Goal: Book appointment/travel/reservation

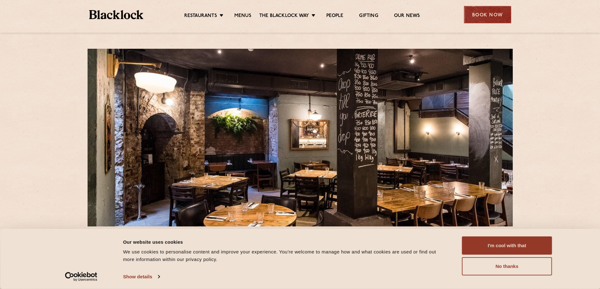
click at [477, 14] on div "Book Now" at bounding box center [487, 14] width 47 height 17
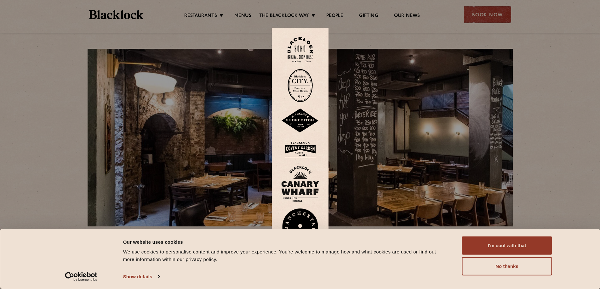
click at [305, 85] on img at bounding box center [300, 85] width 25 height 33
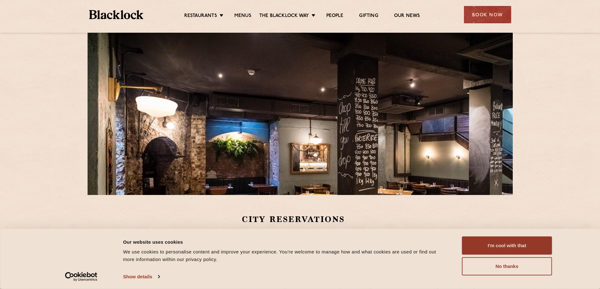
scroll to position [63, 0]
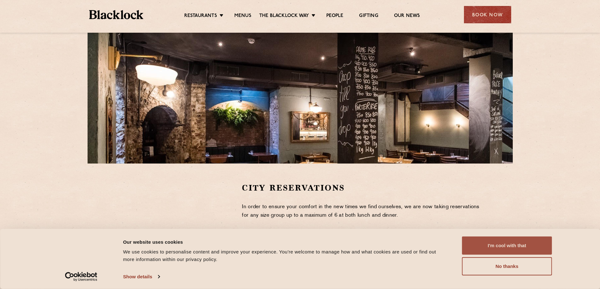
click at [509, 248] on button "I'm cool with that" at bounding box center [507, 246] width 90 height 18
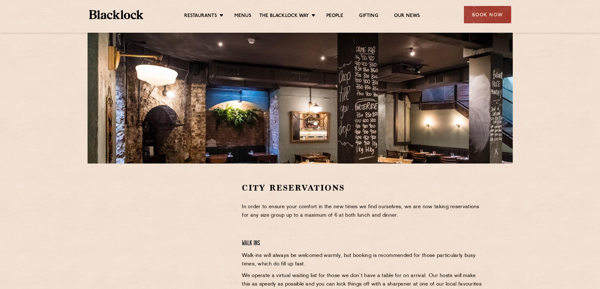
scroll to position [94, 0]
